Goal: Task Accomplishment & Management: Use online tool/utility

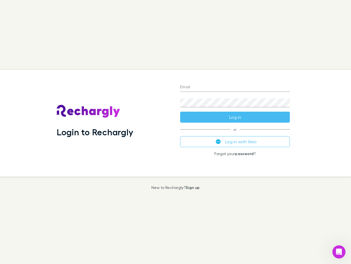
click at [176, 132] on div "Login to Rechargly" at bounding box center [114, 123] width 124 height 107
click at [235, 87] on input "Email" at bounding box center [235, 87] width 110 height 9
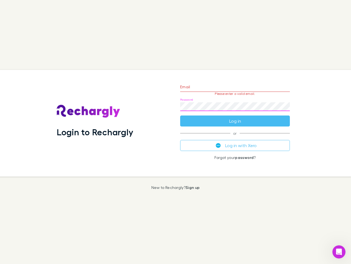
click at [235, 117] on form "Email Please enter a valid email. Password Log in" at bounding box center [235, 103] width 110 height 48
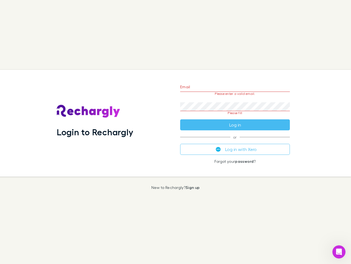
click at [235, 141] on div "Email Please enter a valid email. Password Please fill Log in or Log in with Xe…" at bounding box center [235, 123] width 119 height 107
click at [339, 251] on icon "Open Intercom Messenger" at bounding box center [339, 251] width 9 height 9
